Goal: Transaction & Acquisition: Purchase product/service

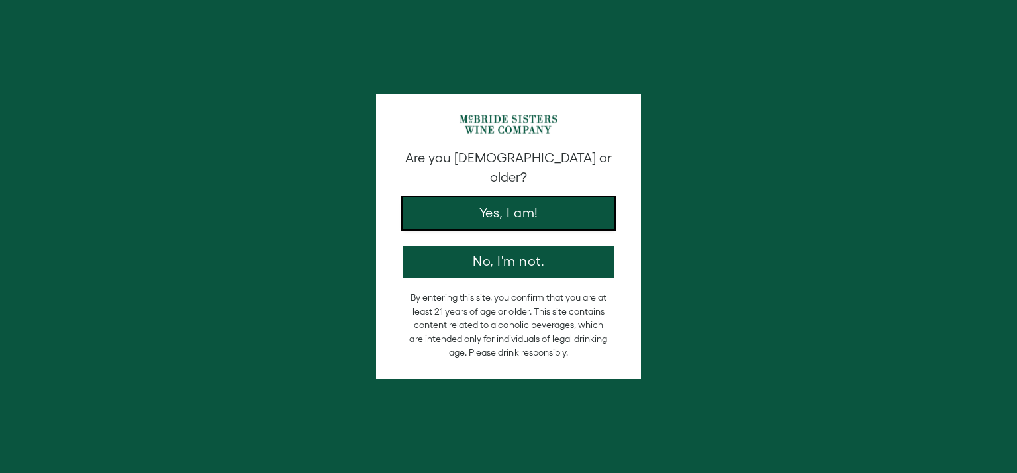
click at [526, 197] on button "Yes, I am!" at bounding box center [508, 213] width 212 height 32
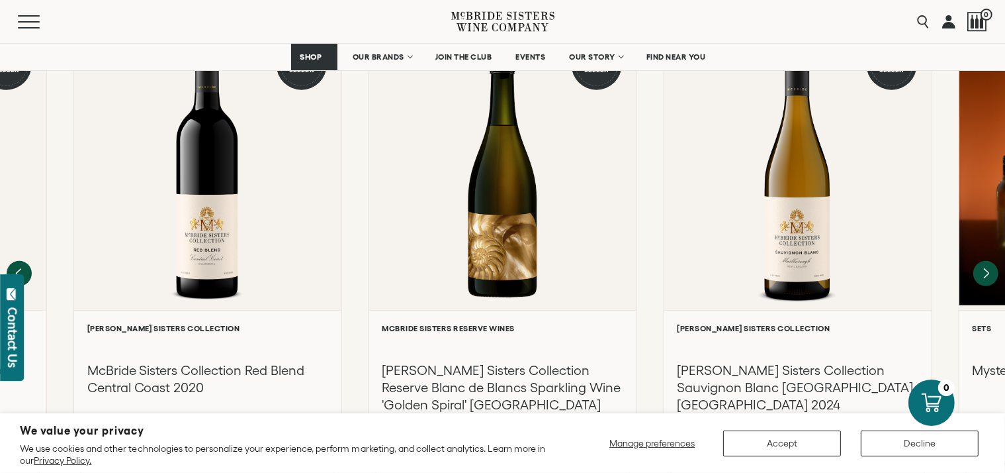
scroll to position [1203, 0]
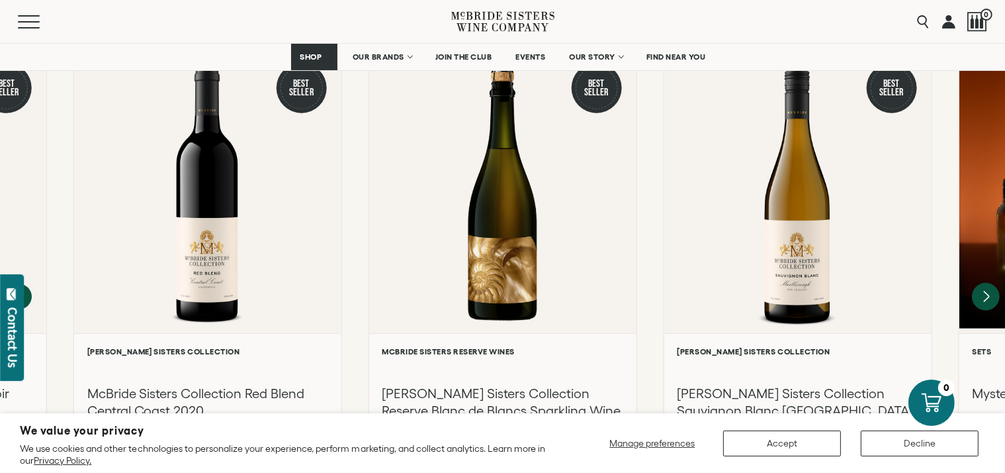
click at [993, 283] on icon "Next" at bounding box center [986, 297] width 28 height 28
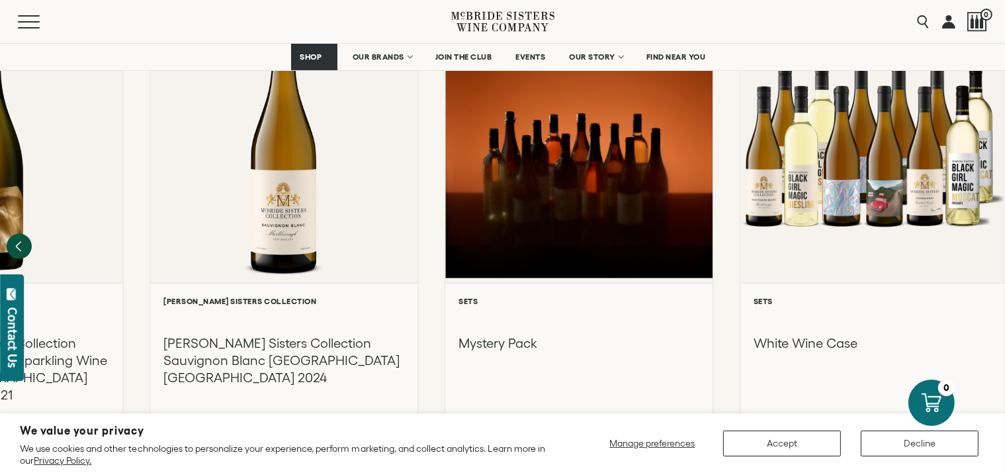
scroll to position [1219, 0]
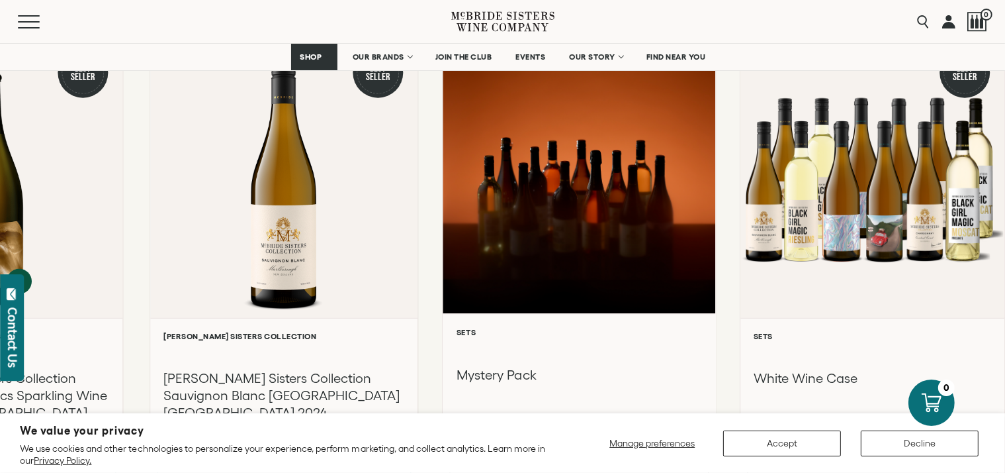
click at [651, 202] on div at bounding box center [579, 172] width 273 height 282
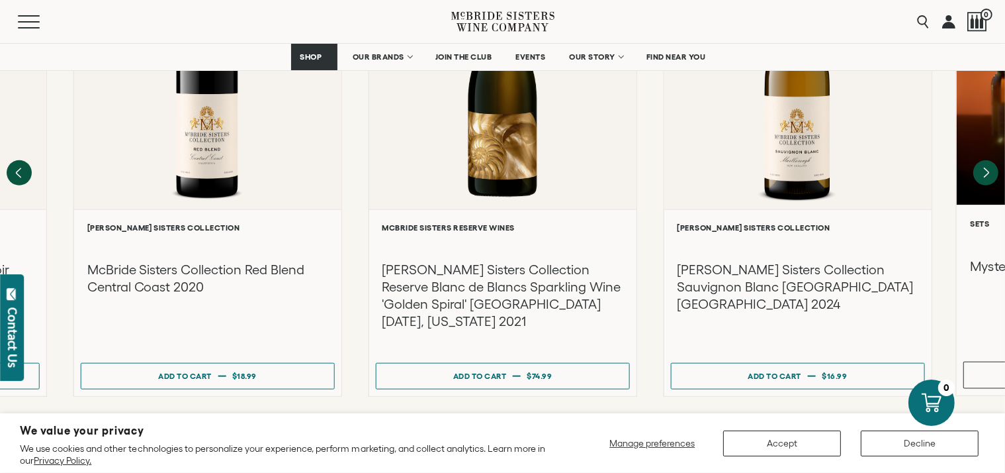
scroll to position [1323, 0]
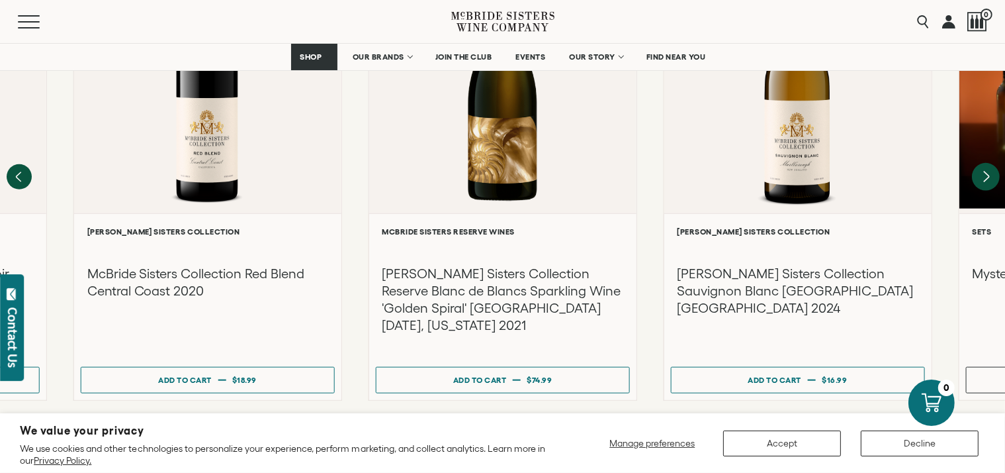
click at [988, 163] on icon "Next" at bounding box center [986, 177] width 28 height 28
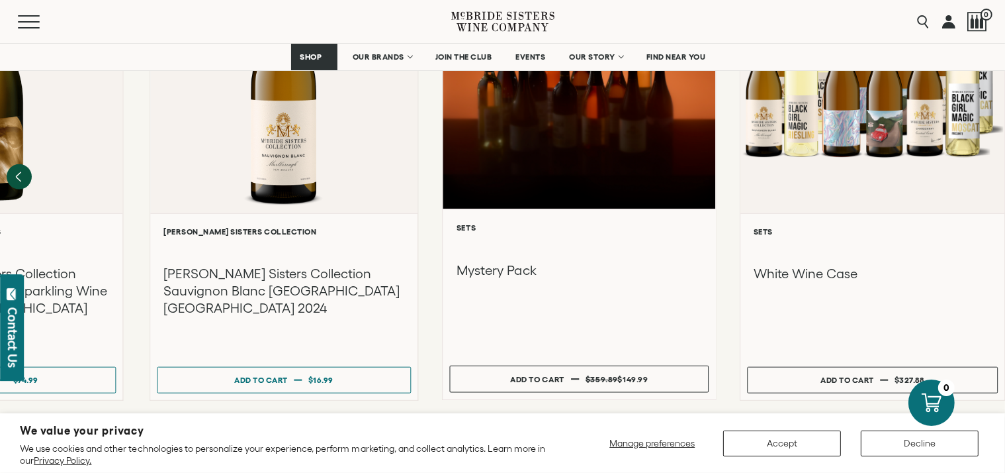
click at [510, 261] on h3 "Mystery Pack" at bounding box center [579, 270] width 246 height 18
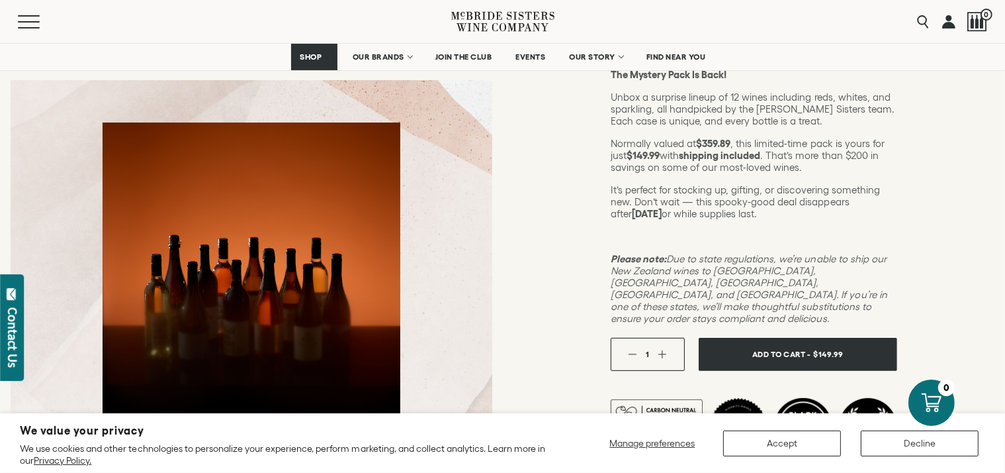
scroll to position [213, 0]
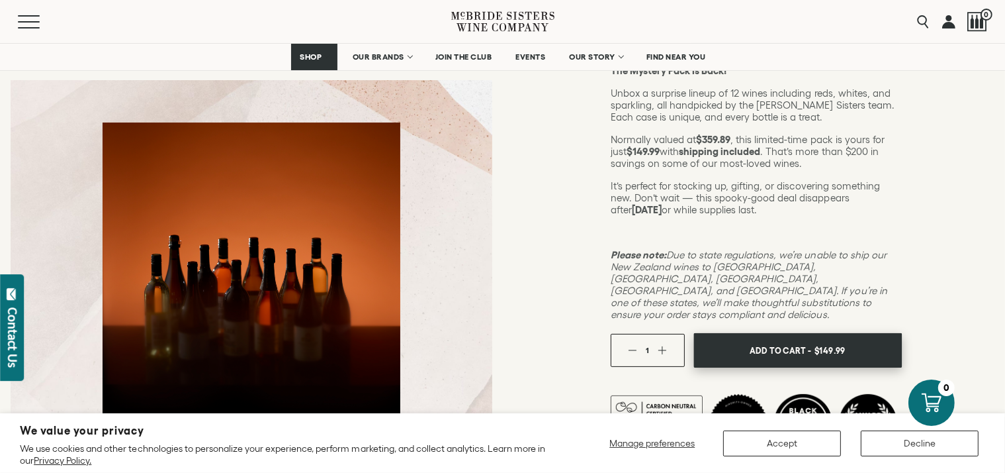
drag, startPoint x: 786, startPoint y: 329, endPoint x: 792, endPoint y: 322, distance: 8.5
click at [787, 340] on span "Add To Cart -" at bounding box center [780, 350] width 61 height 20
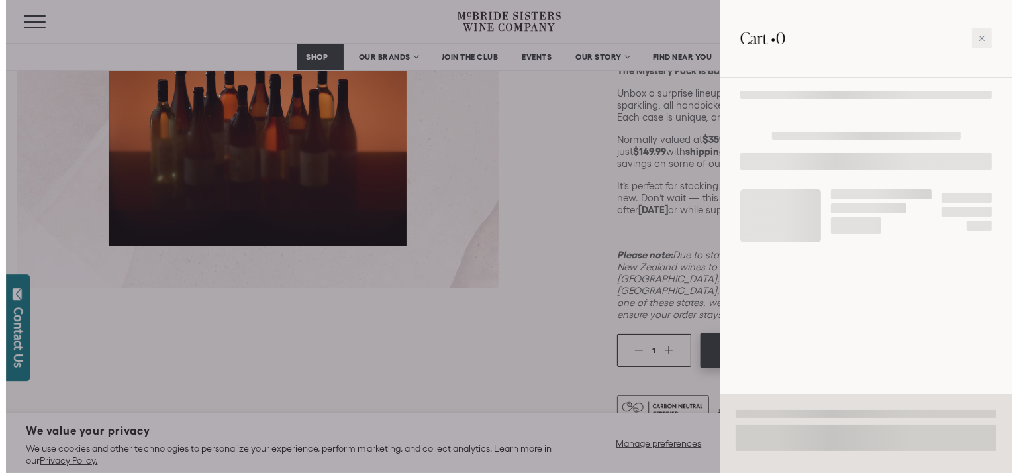
scroll to position [212, 0]
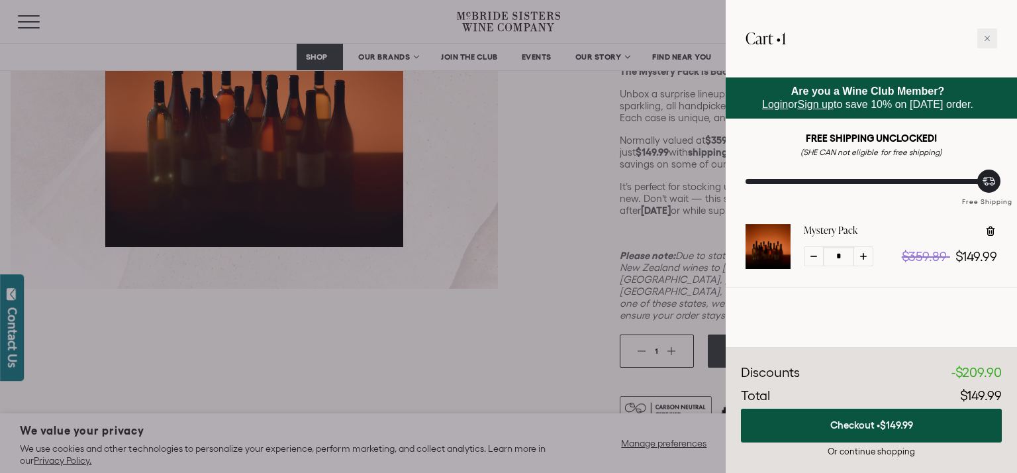
click at [758, 242] on div at bounding box center [767, 246] width 45 height 45
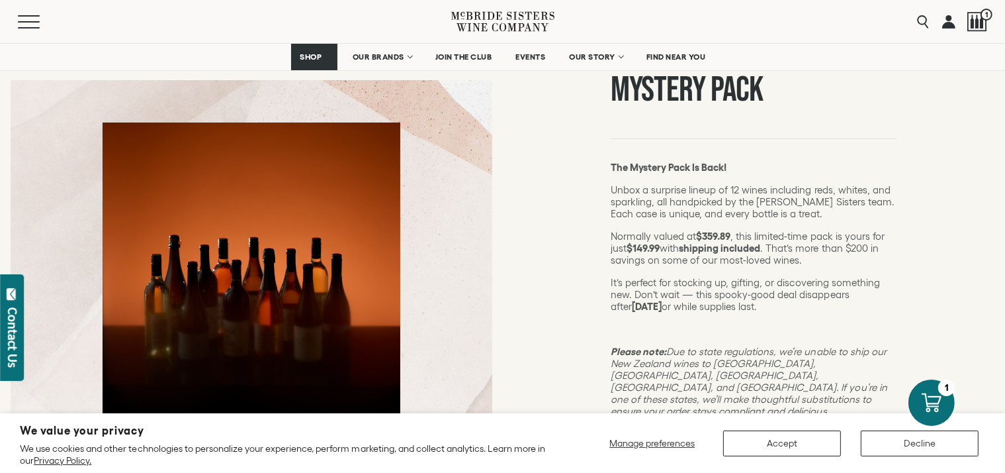
scroll to position [184, 0]
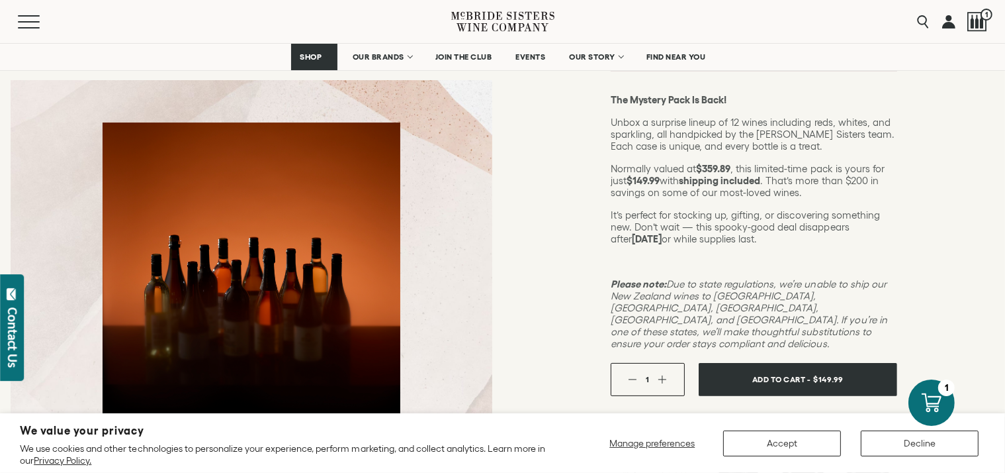
drag, startPoint x: 1004, startPoint y: 79, endPoint x: 996, endPoint y: 114, distance: 35.3
click at [1004, 79] on div "Sets Mystery Pack The Mystery Pack Is Back! Unbox a surprise lineup of 12 wines…" at bounding box center [754, 231] width 503 height 613
click at [926, 389] on div at bounding box center [932, 402] width 50 height 50
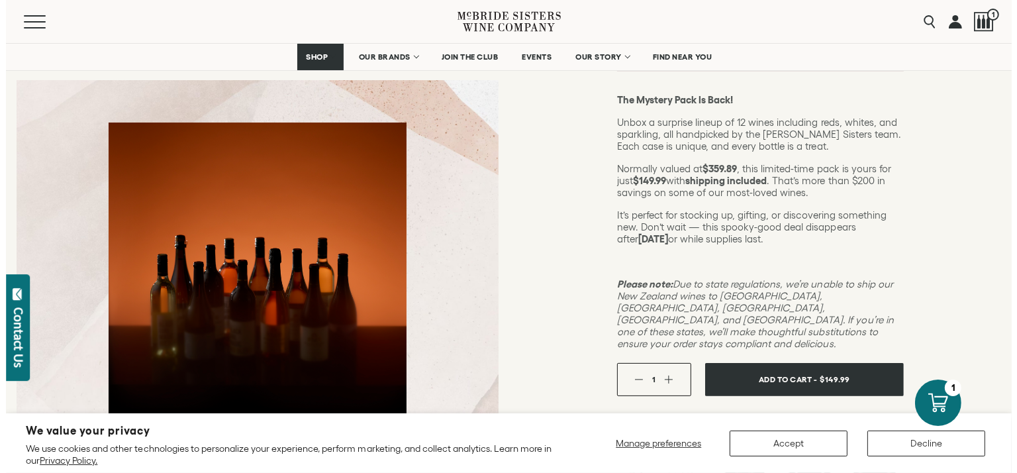
scroll to position [183, 0]
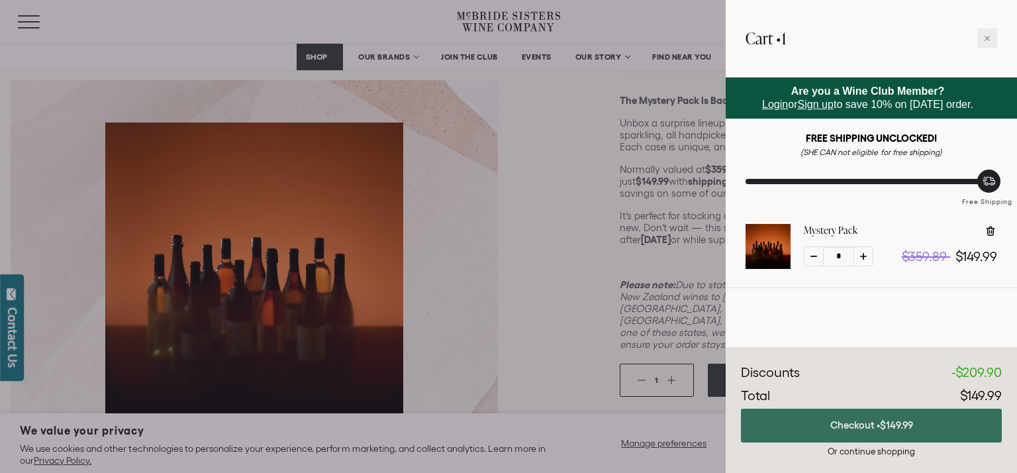
click at [866, 426] on button "Checkout • $149.99" at bounding box center [871, 425] width 261 height 34
